Goal: Understand process/instructions: Learn how to perform a task or action

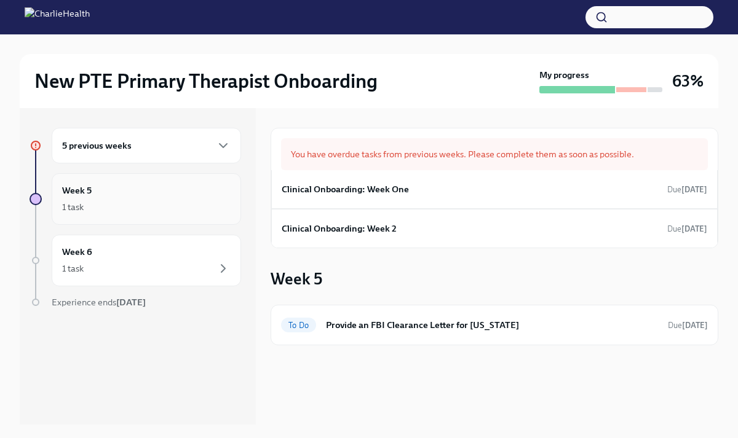
click at [229, 218] on div "Week 5 1 task" at bounding box center [146, 199] width 189 height 52
click at [211, 218] on div "Week 5 1 task" at bounding box center [146, 199] width 189 height 52
click at [221, 151] on icon "button" at bounding box center [223, 145] width 15 height 15
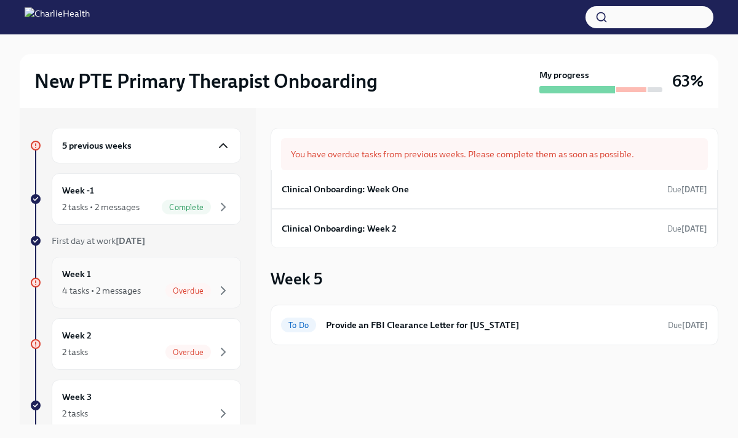
click at [214, 278] on div "Week 1 4 tasks • 2 messages Overdue" at bounding box center [146, 282] width 168 height 31
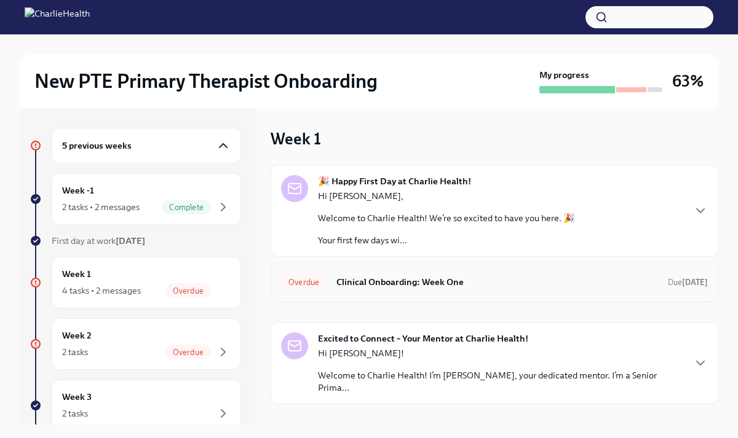
click at [363, 285] on h6 "Clinical Onboarding: Week One" at bounding box center [497, 282] width 322 height 14
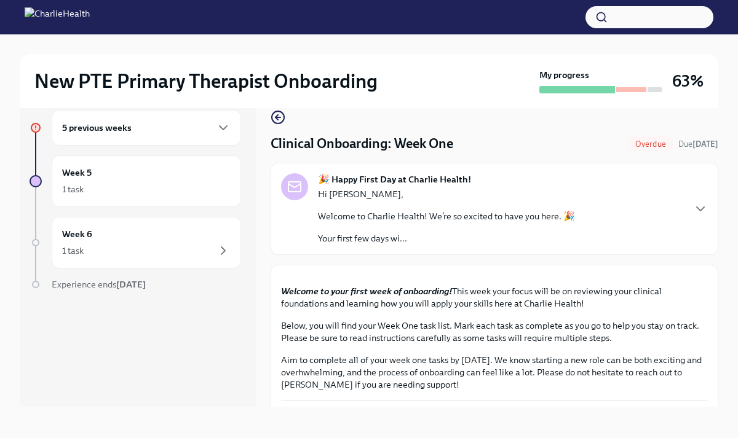
scroll to position [21, 0]
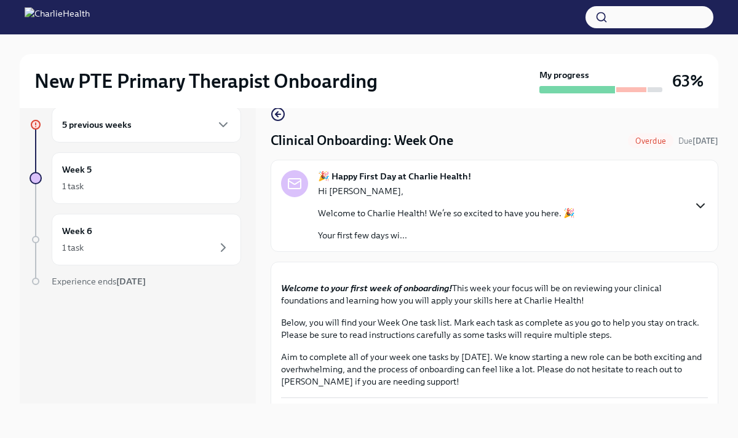
click at [697, 208] on icon "button" at bounding box center [700, 206] width 15 height 15
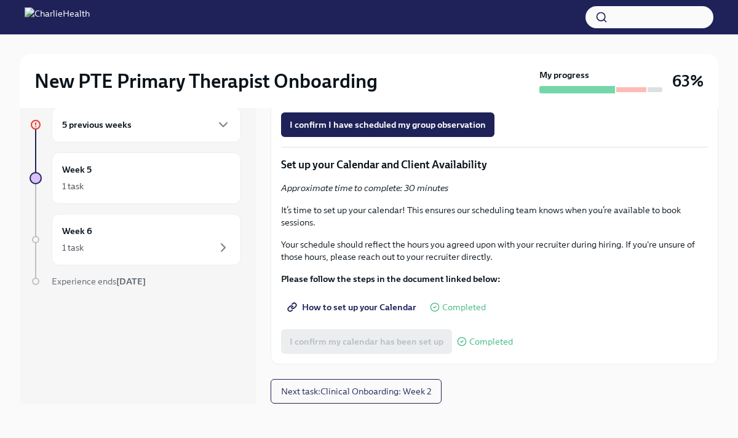
scroll to position [3049, 0]
click at [440, 97] on span "Complete this form to schedule your observation" at bounding box center [395, 90] width 210 height 12
click at [725, 281] on div "New PTE Primary Therapist Onboarding My progress 63% 5 previous weeks Week 5 1 …" at bounding box center [369, 226] width 738 height 425
click at [460, 61] on span "Not visited" at bounding box center [468, 56] width 52 height 9
click at [413, 62] on span "Group Observation Instructions" at bounding box center [360, 56] width 141 height 12
